Goal: Check status

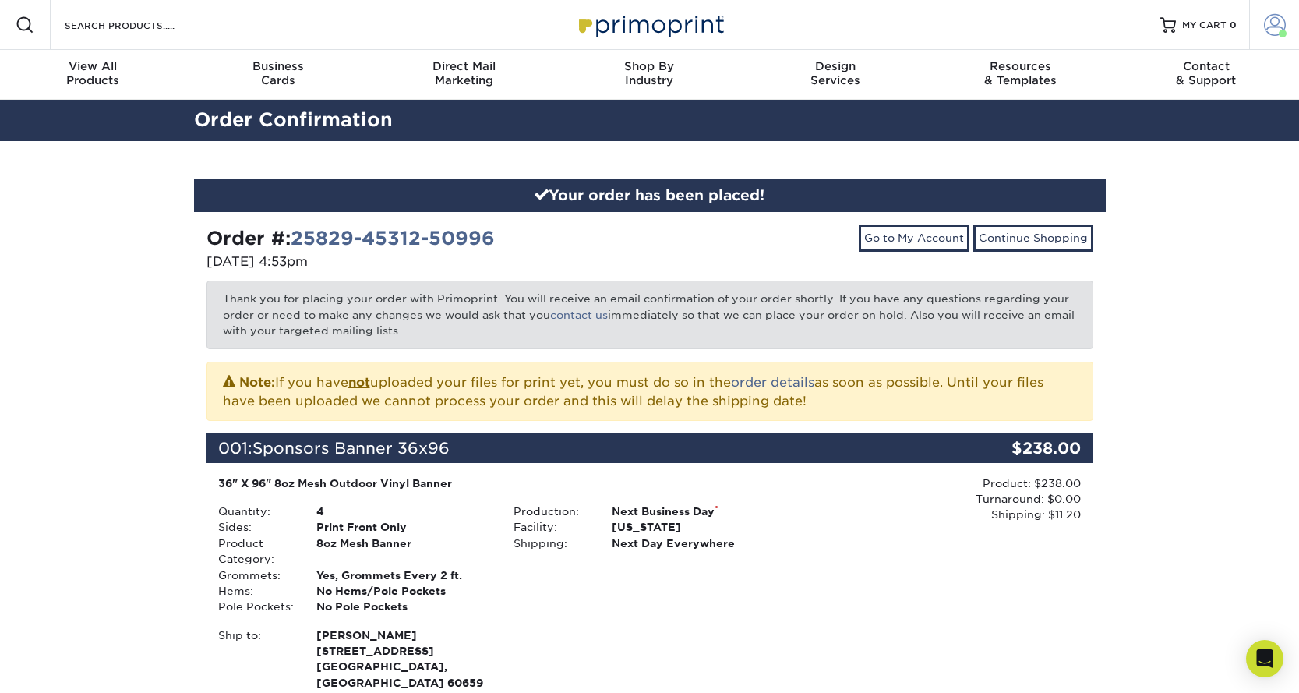
click at [1291, 9] on link "Account" at bounding box center [1274, 25] width 50 height 50
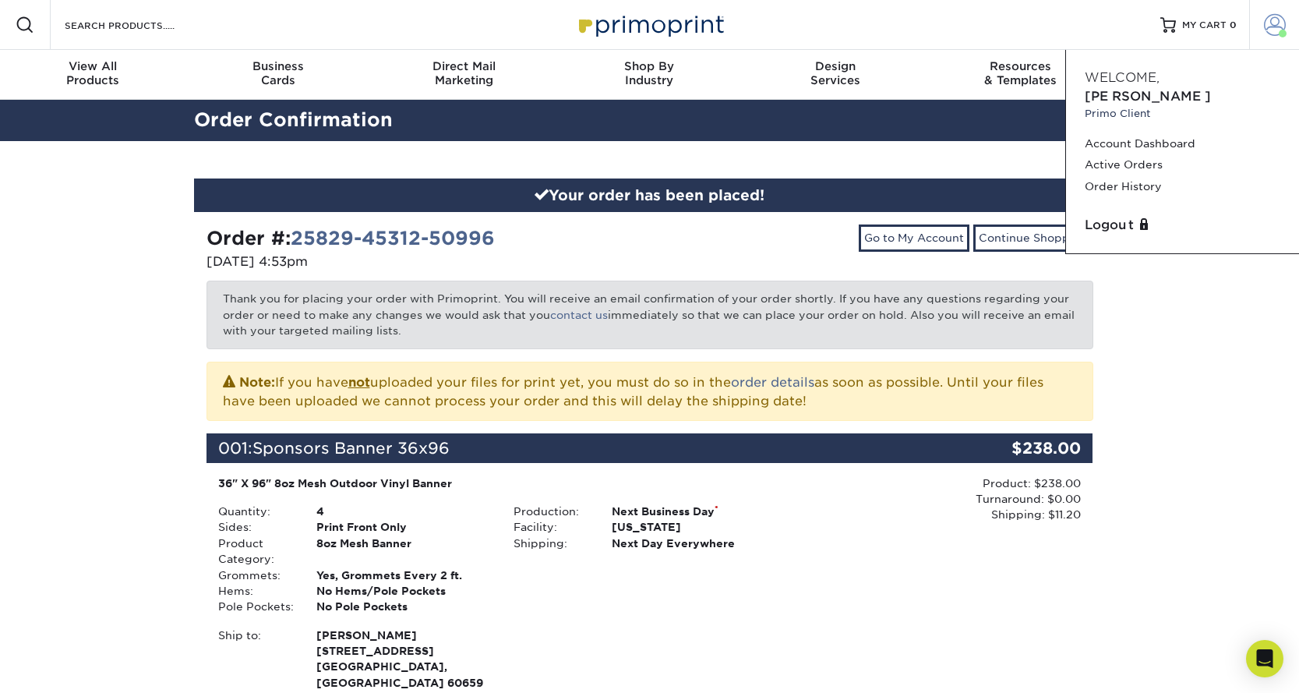
click at [1279, 18] on span at bounding box center [1275, 25] width 22 height 22
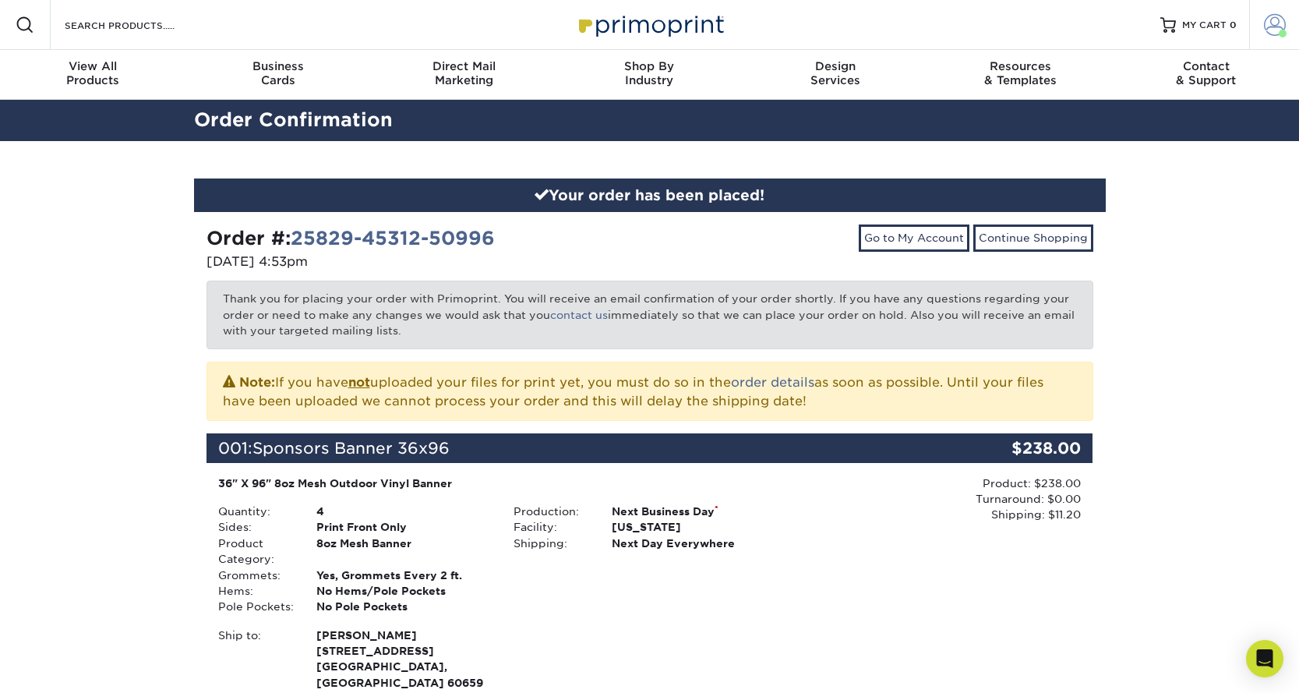
click at [1279, 18] on span at bounding box center [1275, 25] width 22 height 22
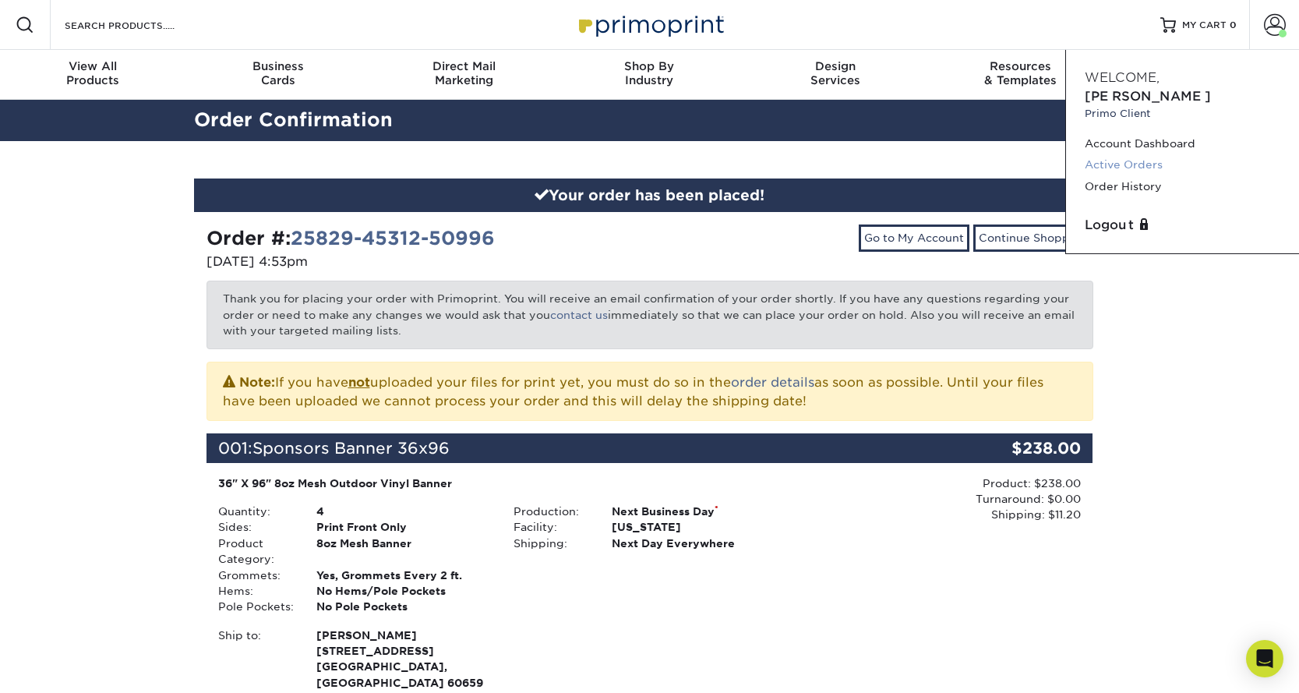
click at [1112, 154] on link "Active Orders" at bounding box center [1183, 164] width 196 height 21
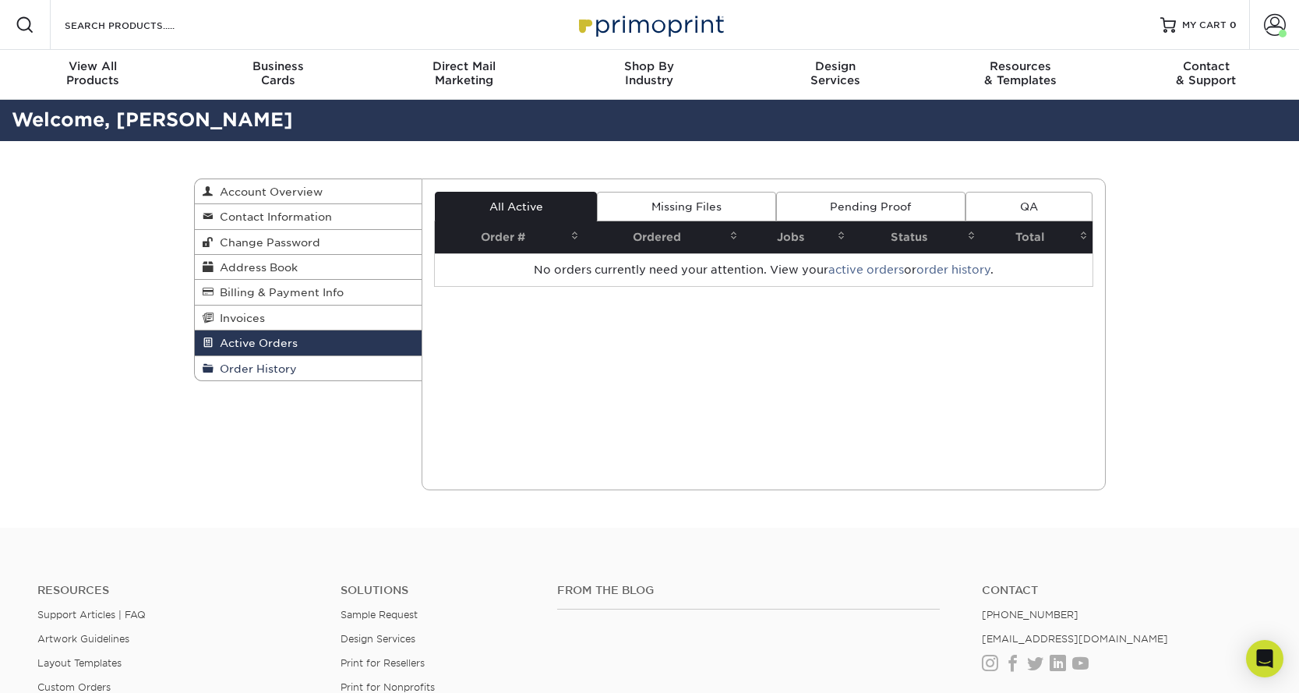
click at [249, 375] on span "Order History" at bounding box center [254, 368] width 83 height 12
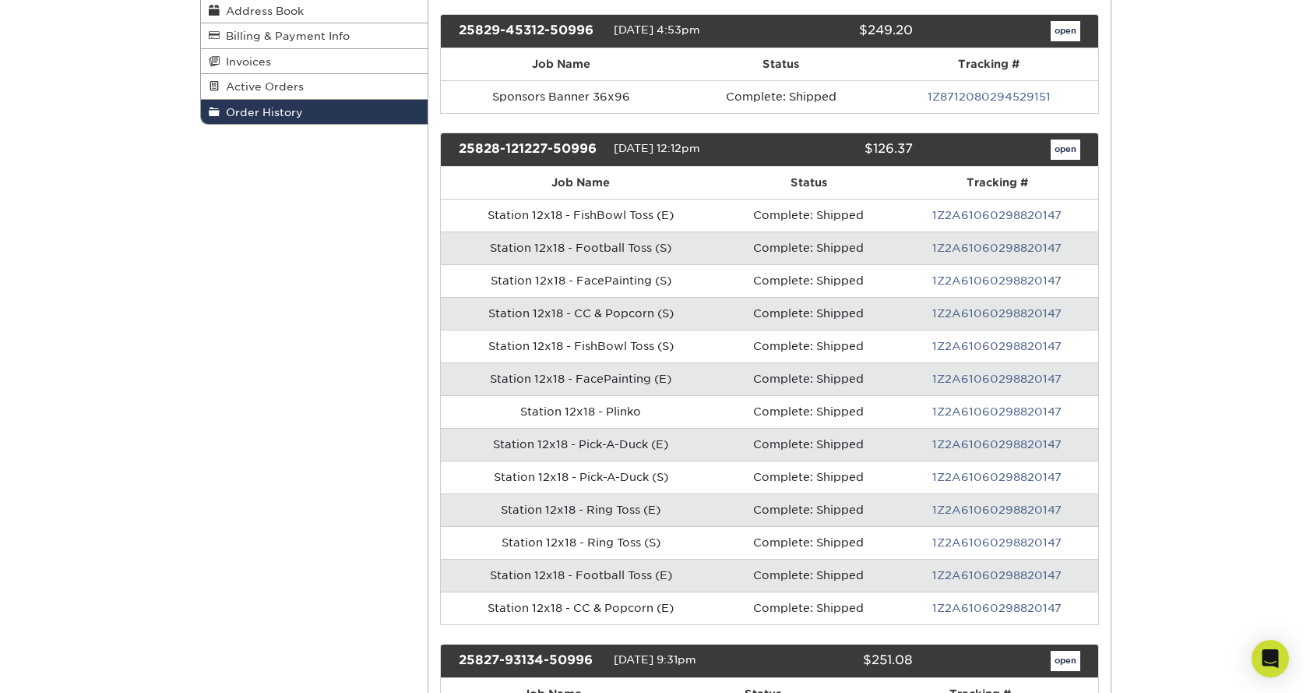
scroll to position [275, 0]
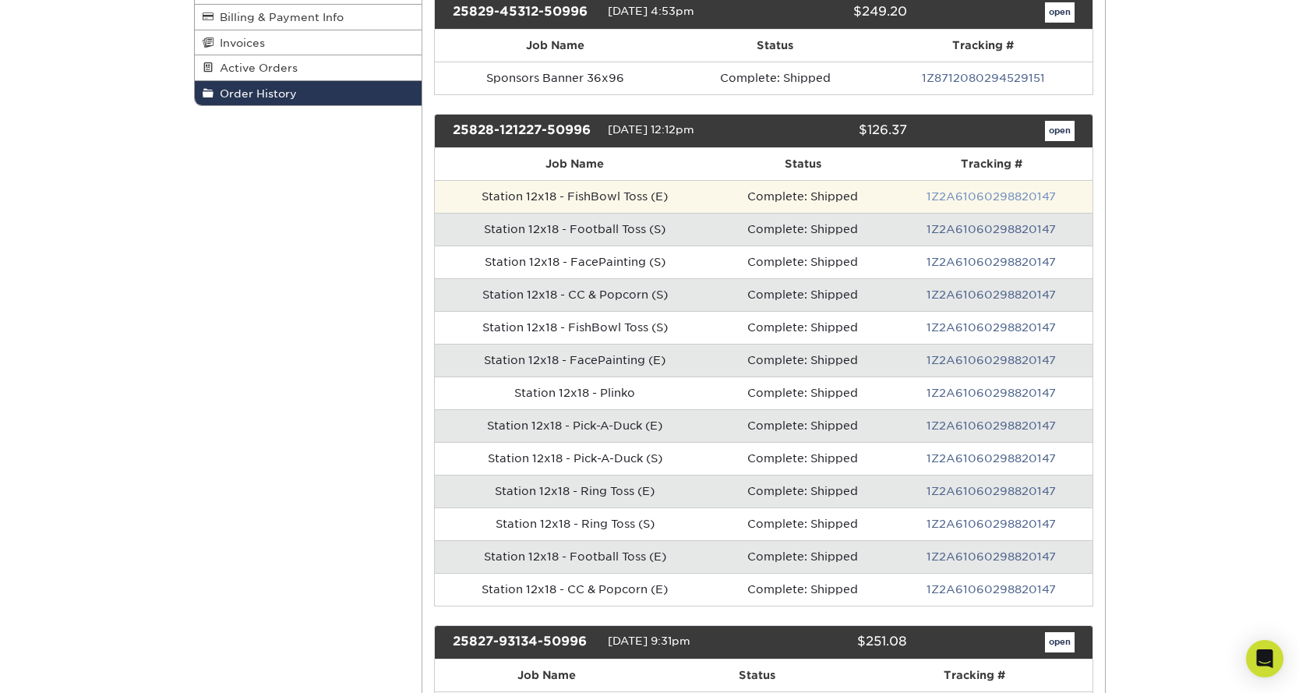
click at [984, 192] on link "1Z2A61060298820147" at bounding box center [990, 196] width 129 height 12
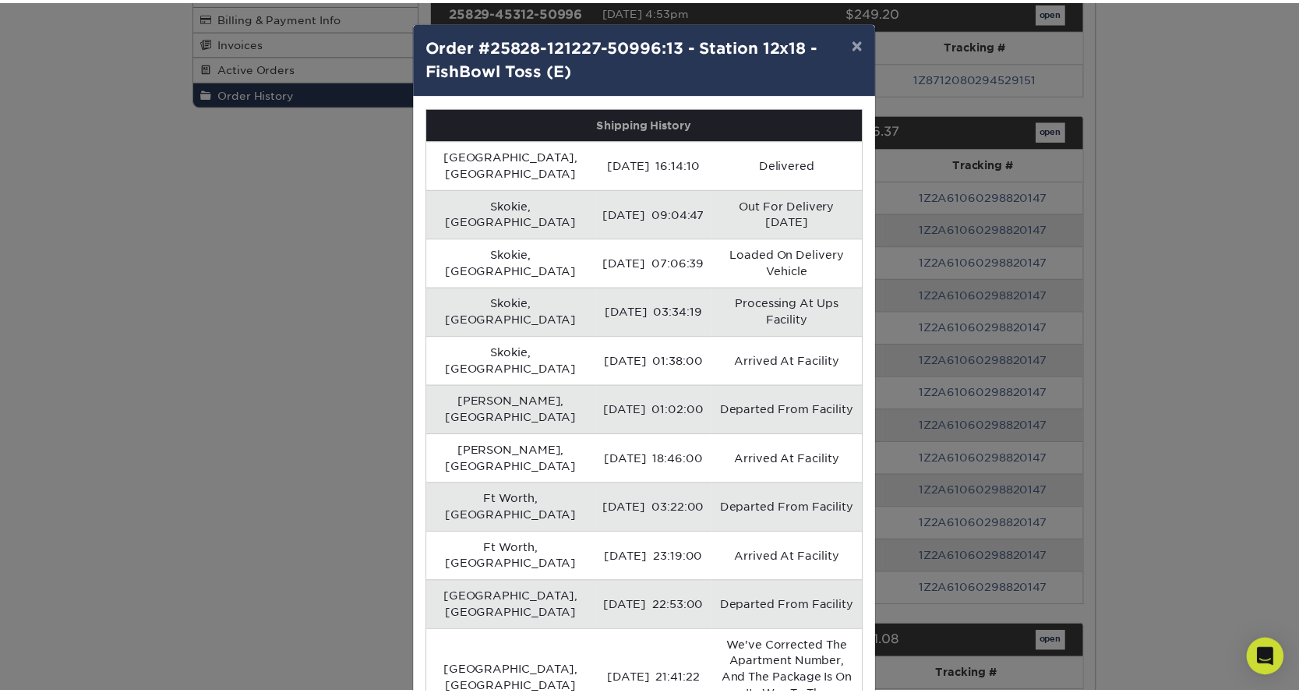
scroll to position [0, 0]
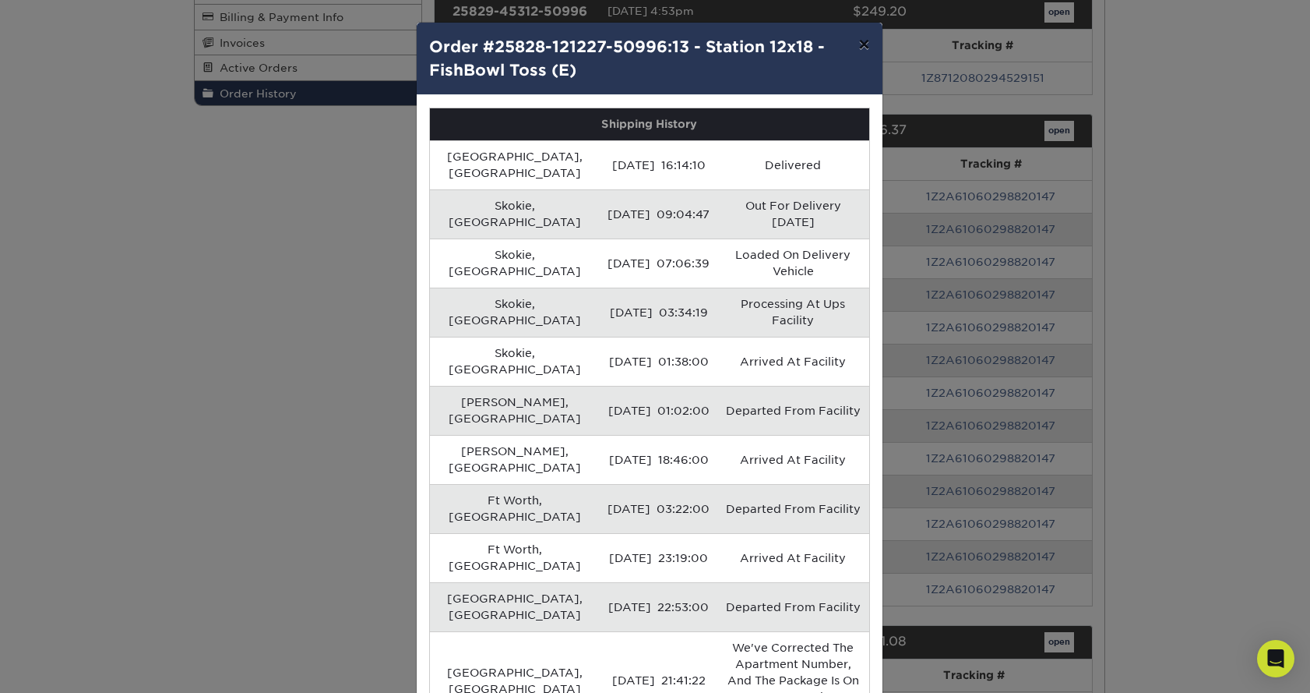
click at [855, 46] on button "×" at bounding box center [864, 45] width 36 height 44
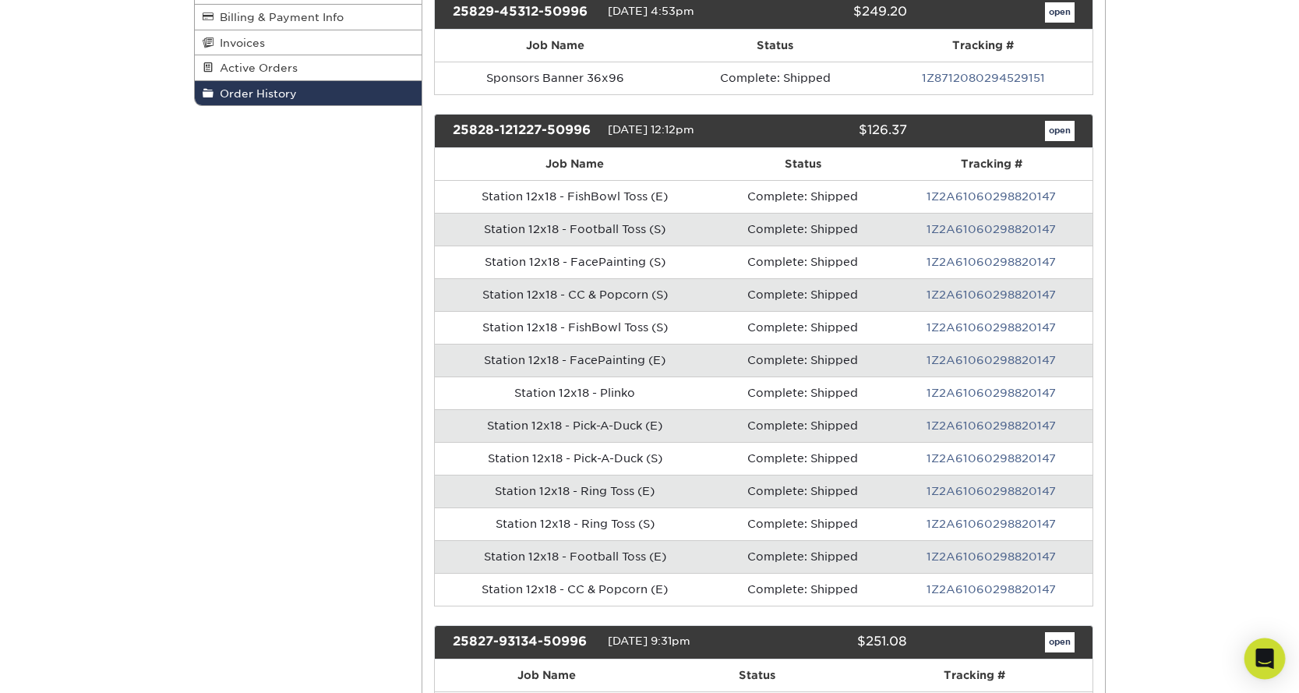
click at [1254, 649] on div "Open Intercom Messenger" at bounding box center [1264, 658] width 41 height 41
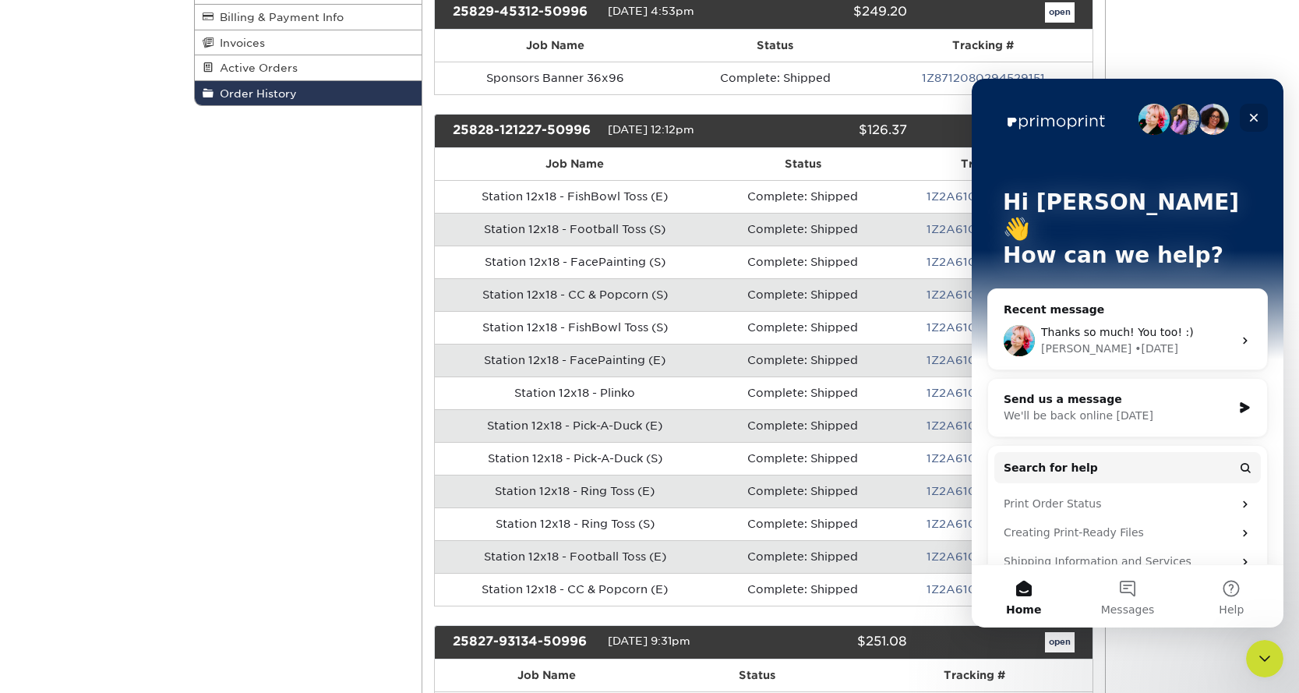
click at [1258, 117] on icon "Close" at bounding box center [1253, 117] width 12 height 12
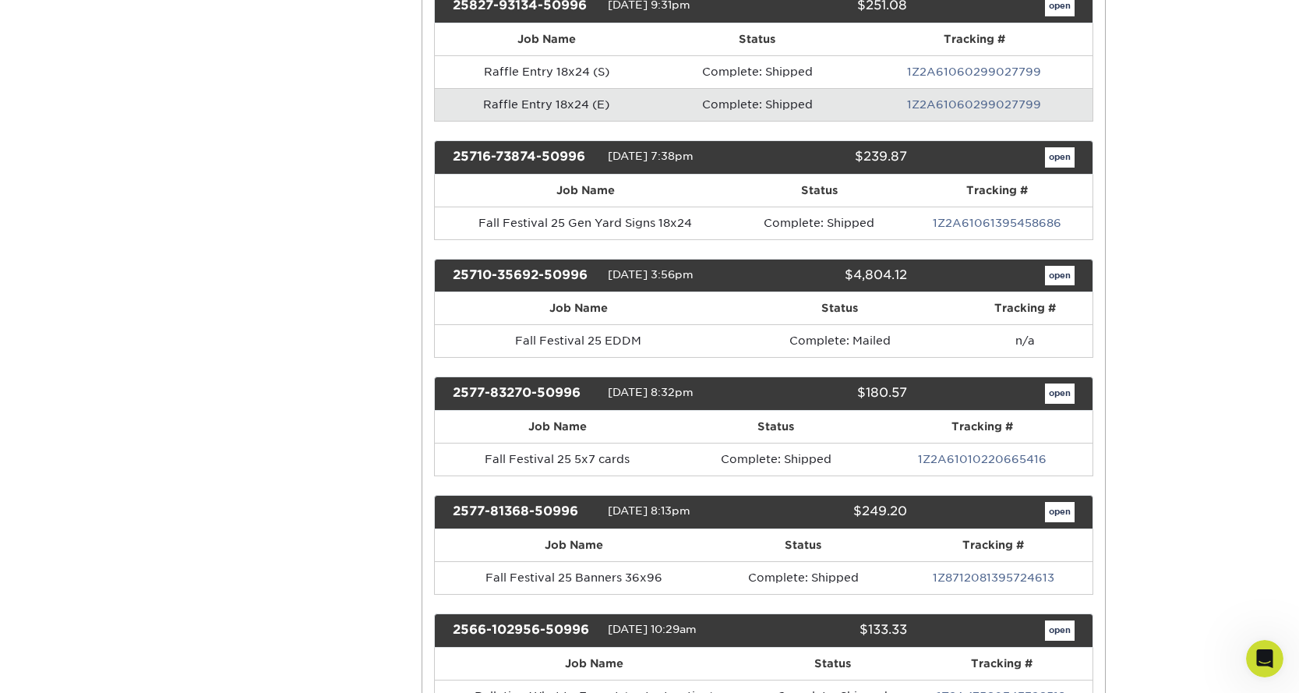
scroll to position [452, 0]
